Goal: Navigation & Orientation: Find specific page/section

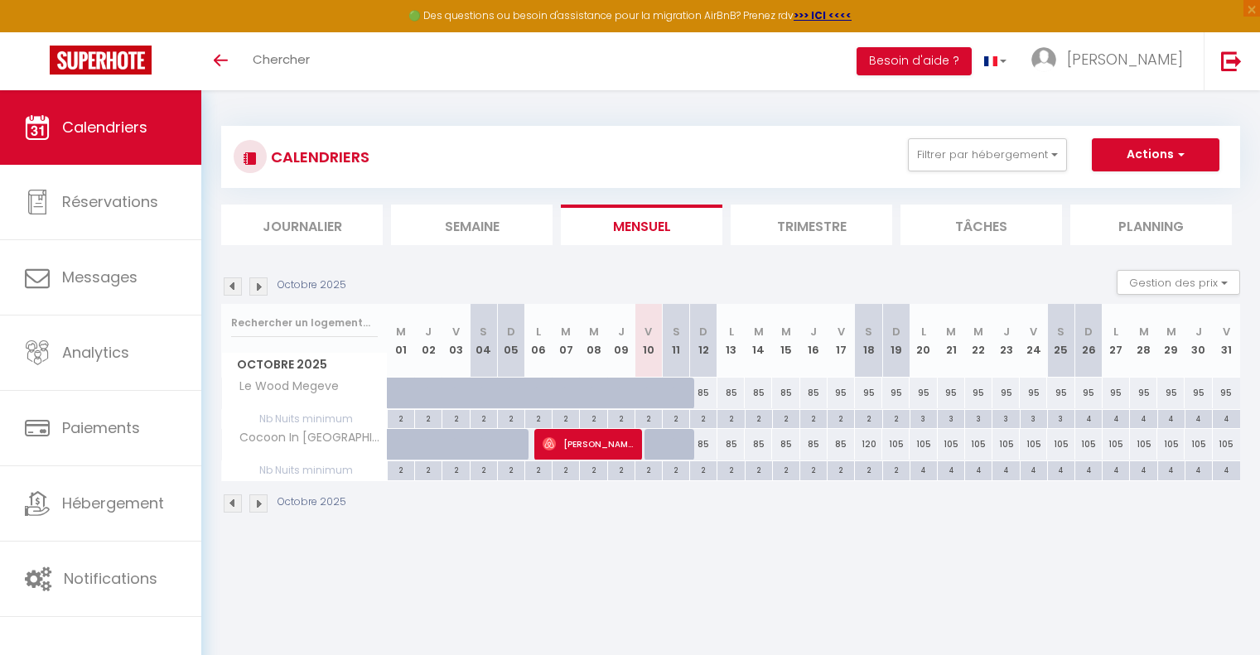
scroll to position [33, 0]
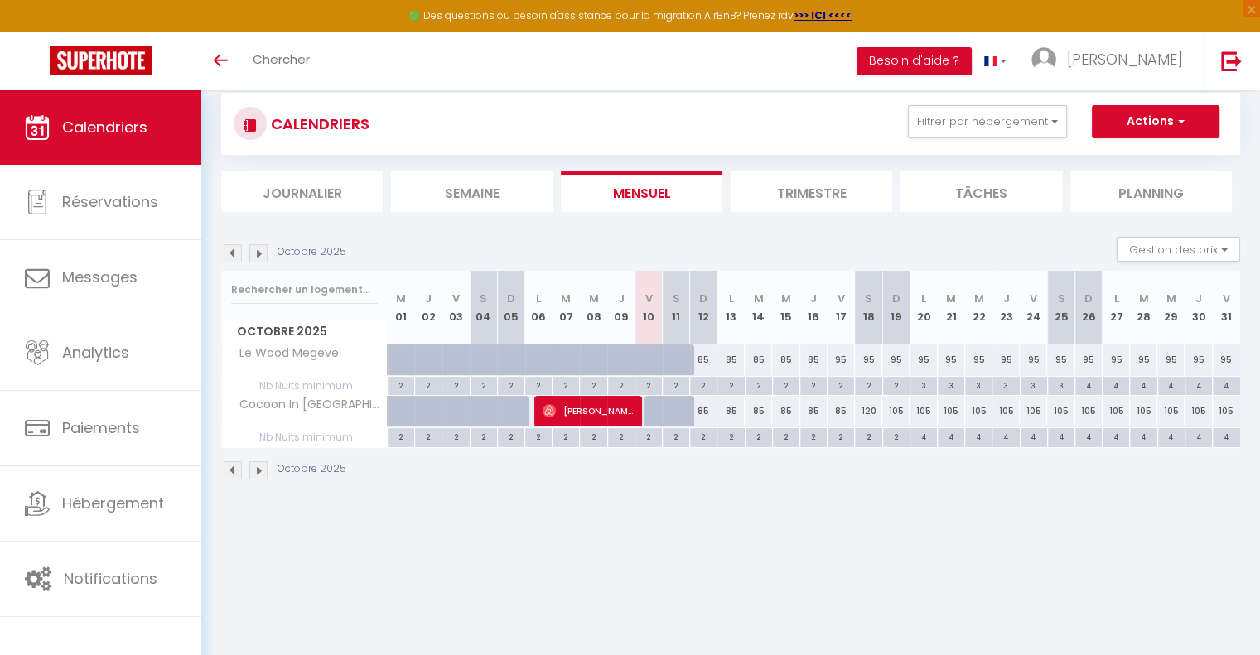
click at [260, 253] on img at bounding box center [258, 253] width 18 height 18
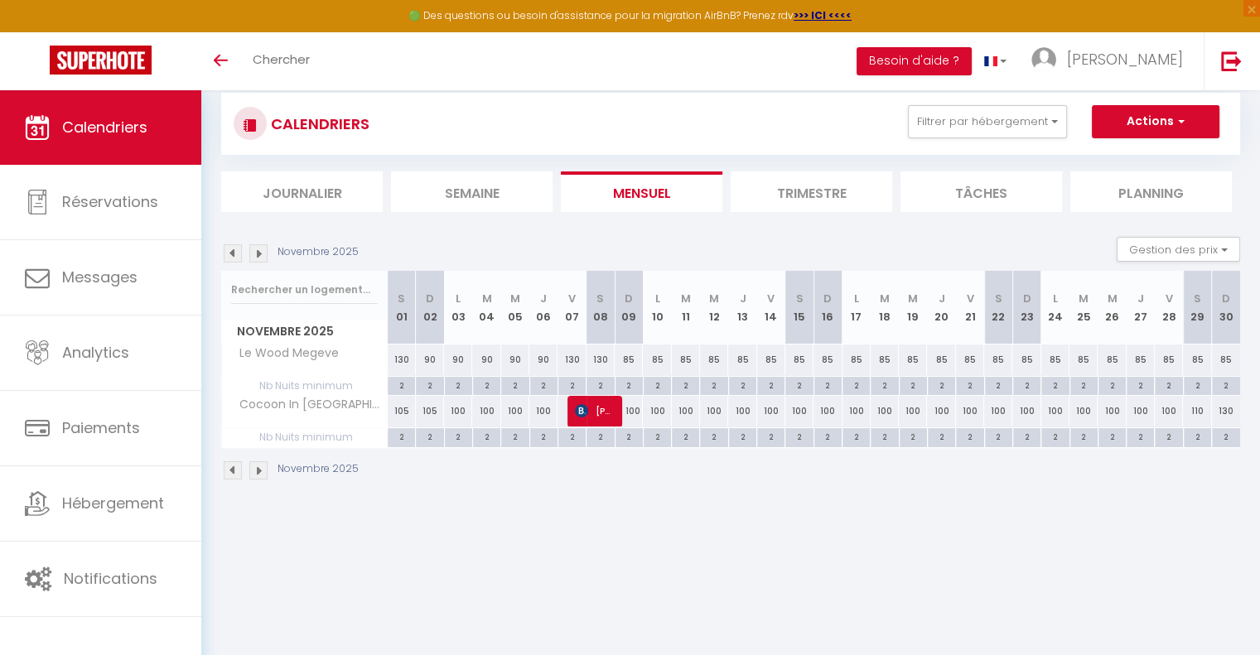
click at [260, 253] on img at bounding box center [258, 253] width 18 height 18
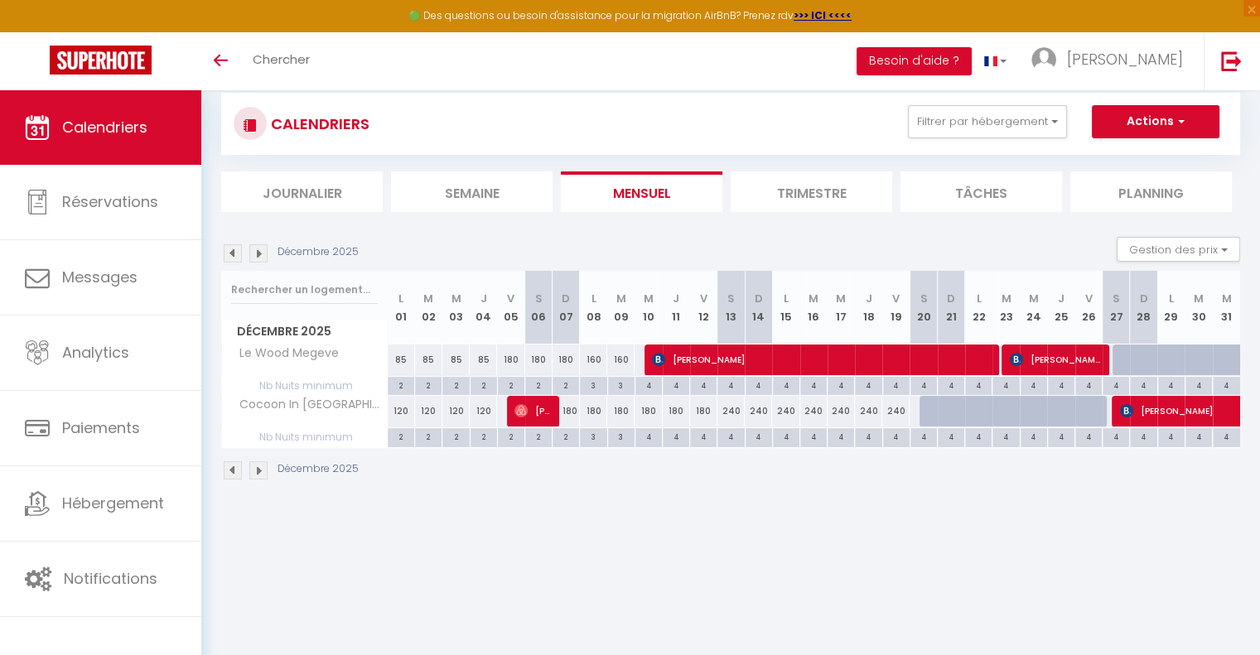
click at [260, 253] on img at bounding box center [258, 253] width 18 height 18
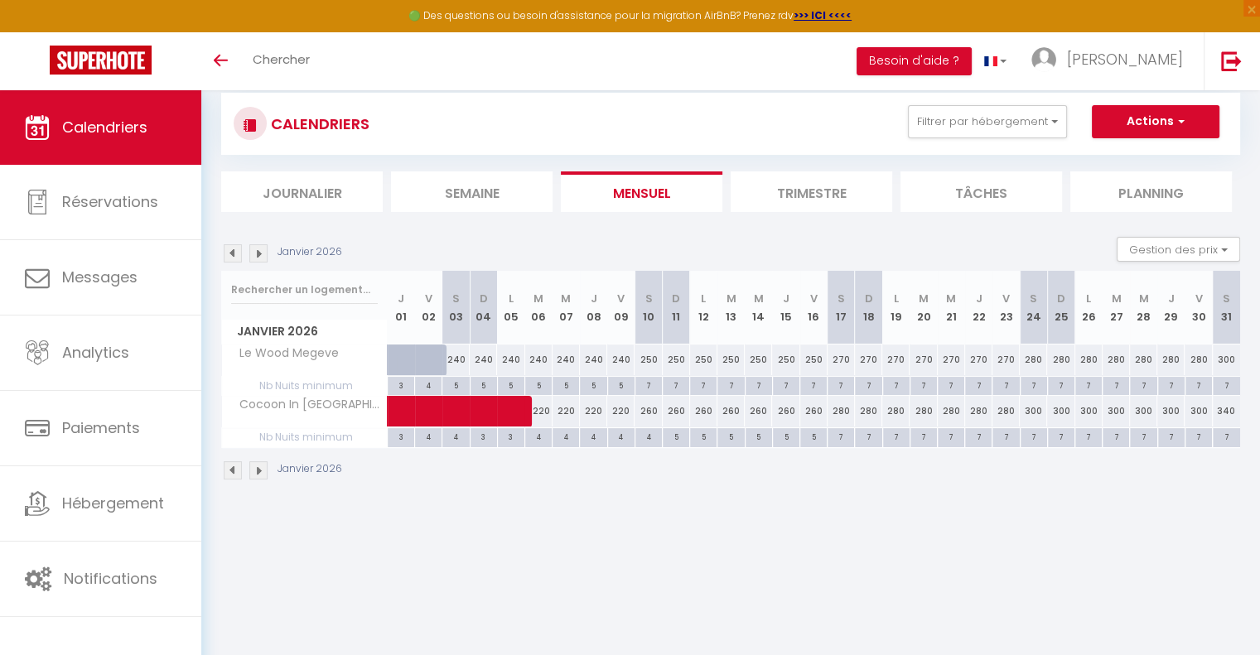
click at [229, 255] on img at bounding box center [233, 253] width 18 height 18
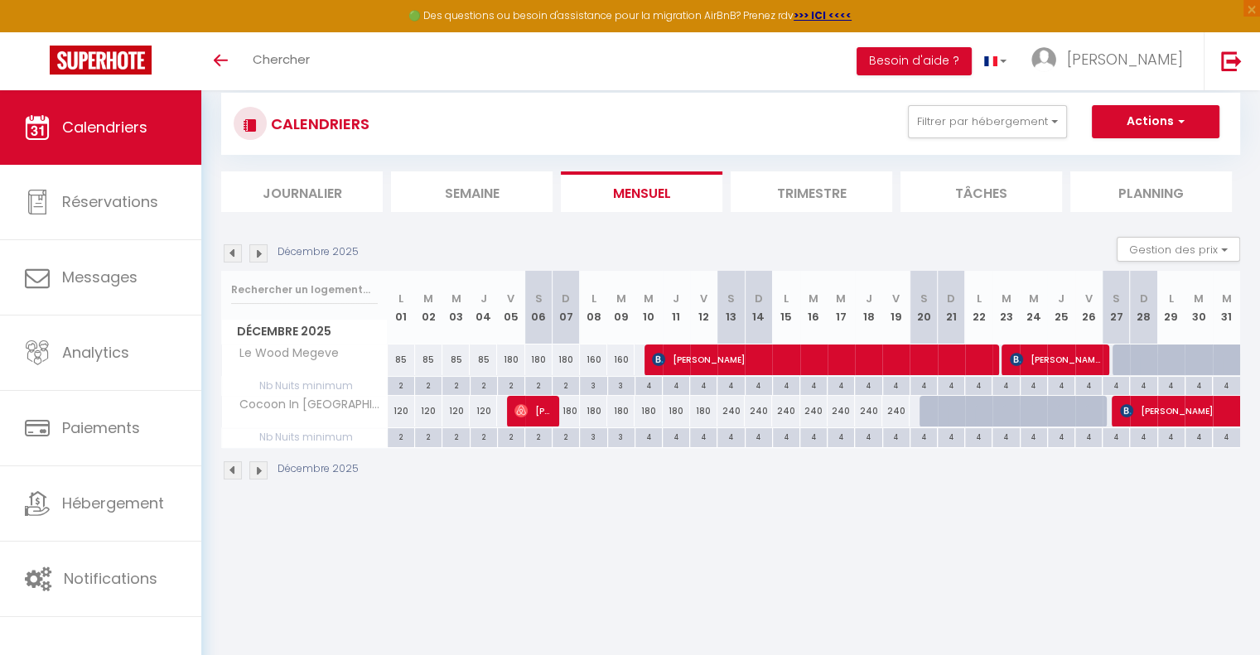
click at [258, 254] on img at bounding box center [258, 253] width 18 height 18
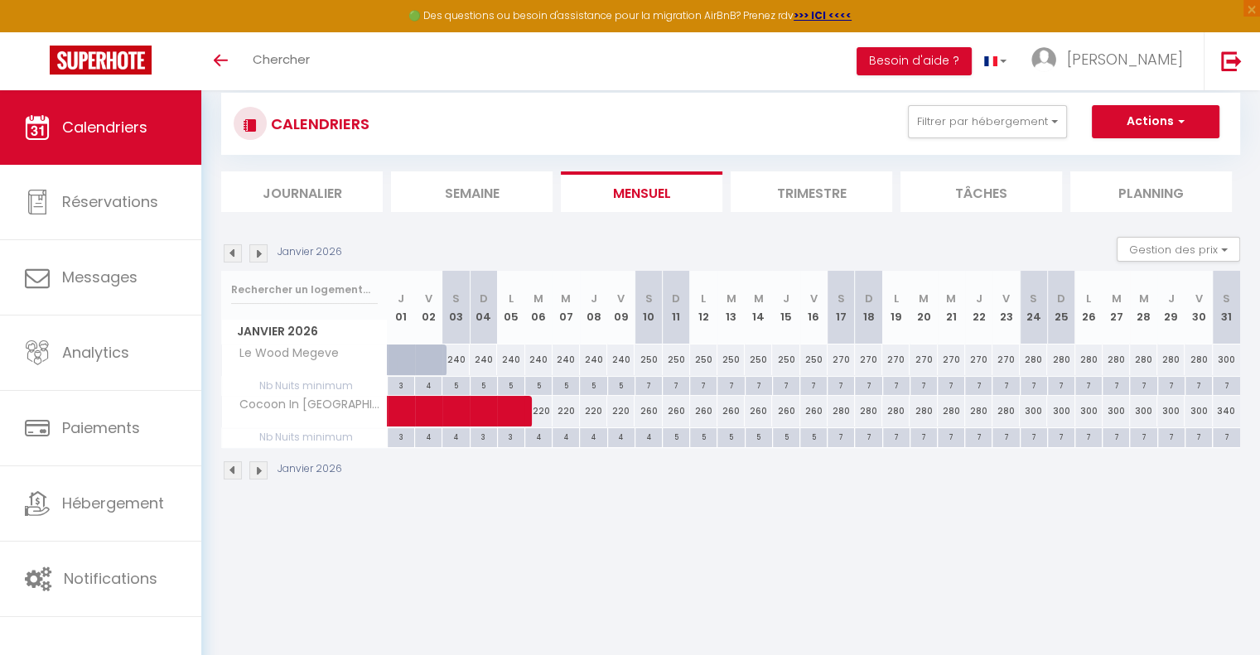
click at [258, 254] on img at bounding box center [258, 253] width 18 height 18
